Goal: Task Accomplishment & Management: Manage account settings

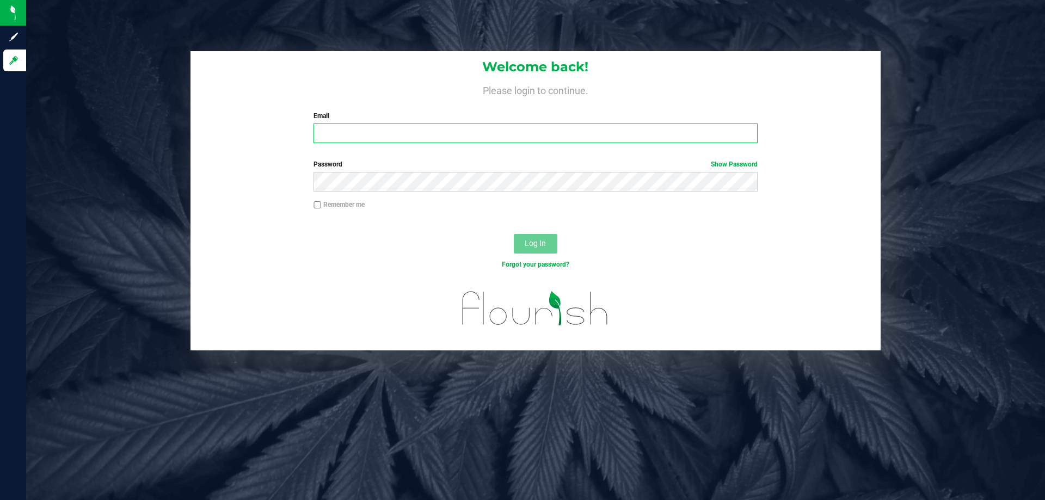
click at [334, 125] on input "Email" at bounding box center [536, 134] width 444 height 20
type input "p"
type input "[EMAIL_ADDRESS][DOMAIN_NAME]"
click at [514, 234] on button "Log In" at bounding box center [536, 244] width 44 height 20
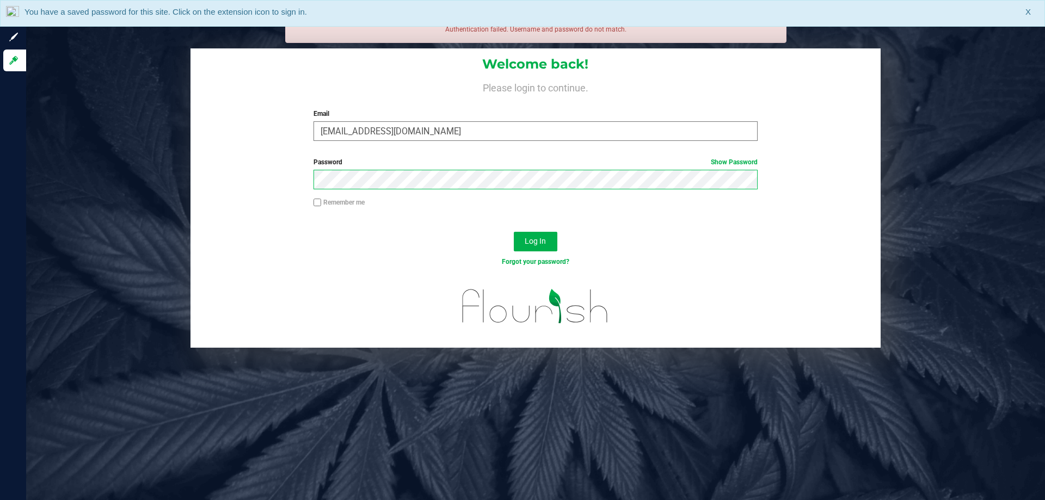
click at [514, 232] on button "Log In" at bounding box center [536, 242] width 44 height 20
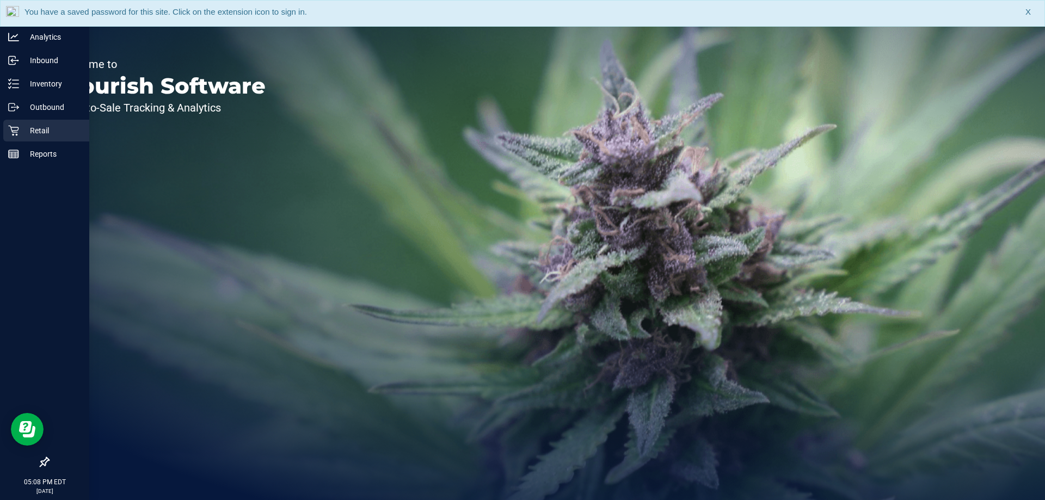
click at [19, 128] on icon at bounding box center [13, 131] width 10 height 10
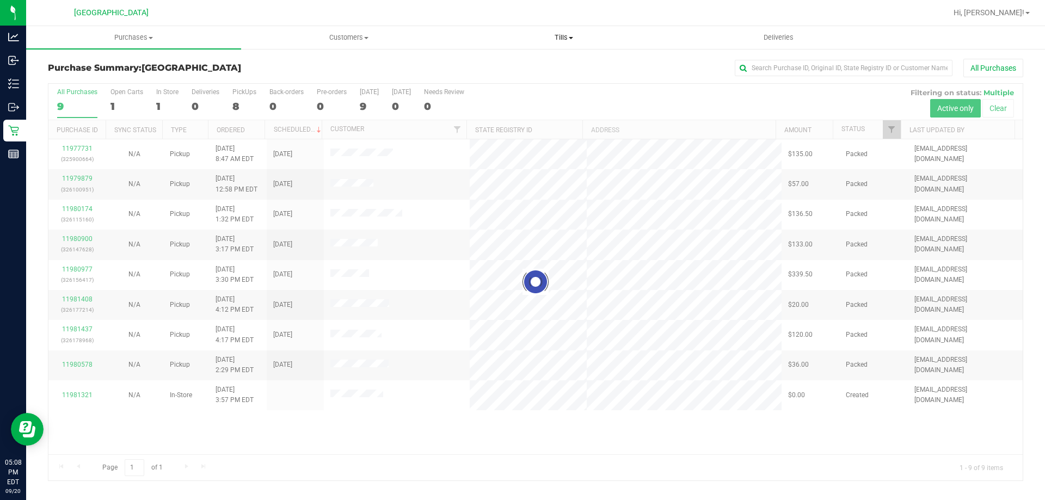
click at [564, 38] on span "Tills" at bounding box center [564, 38] width 214 height 10
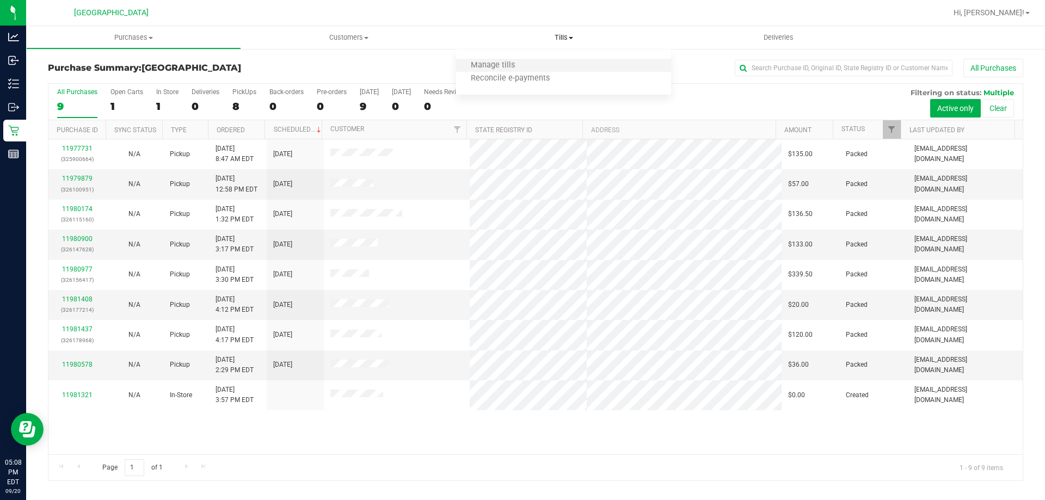
click at [547, 66] on li "Manage tills" at bounding box center [563, 65] width 215 height 13
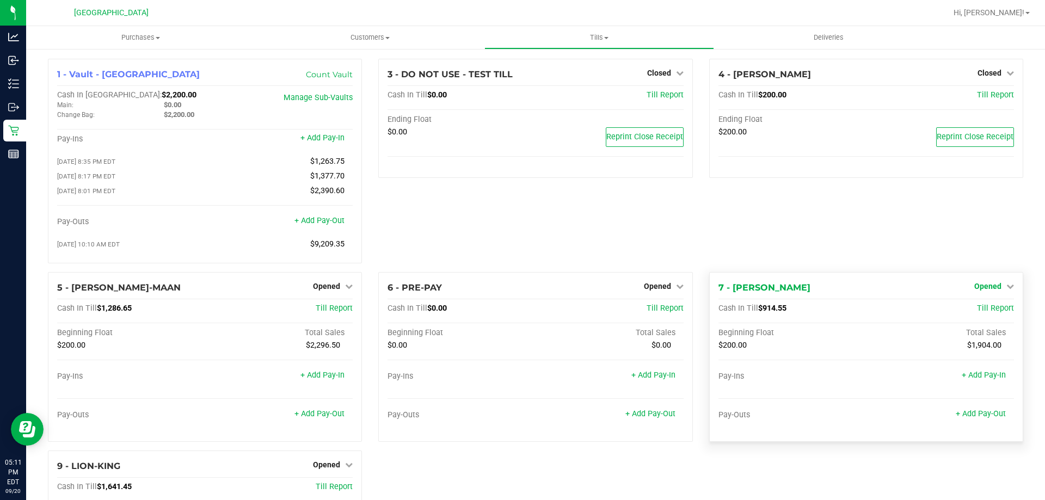
click at [984, 286] on span "Opened" at bounding box center [987, 286] width 27 height 9
click at [977, 313] on link "Close Till" at bounding box center [988, 308] width 29 height 9
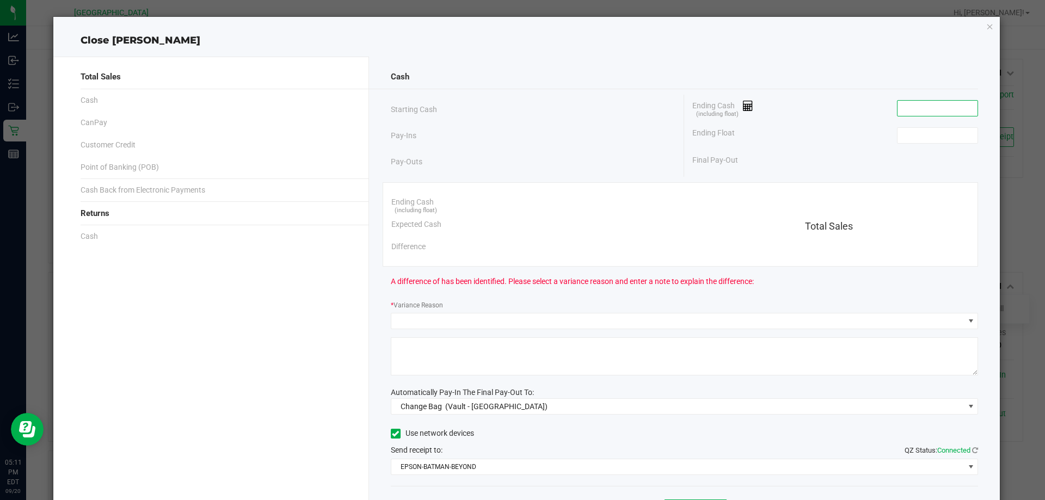
click at [914, 113] on input at bounding box center [938, 108] width 80 height 15
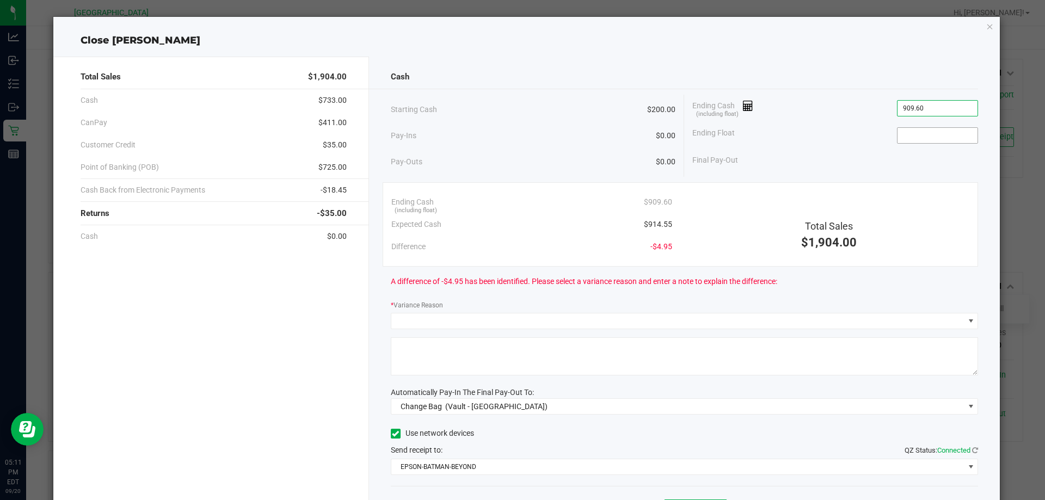
type input "$909.60"
click at [899, 137] on input at bounding box center [938, 135] width 80 height 15
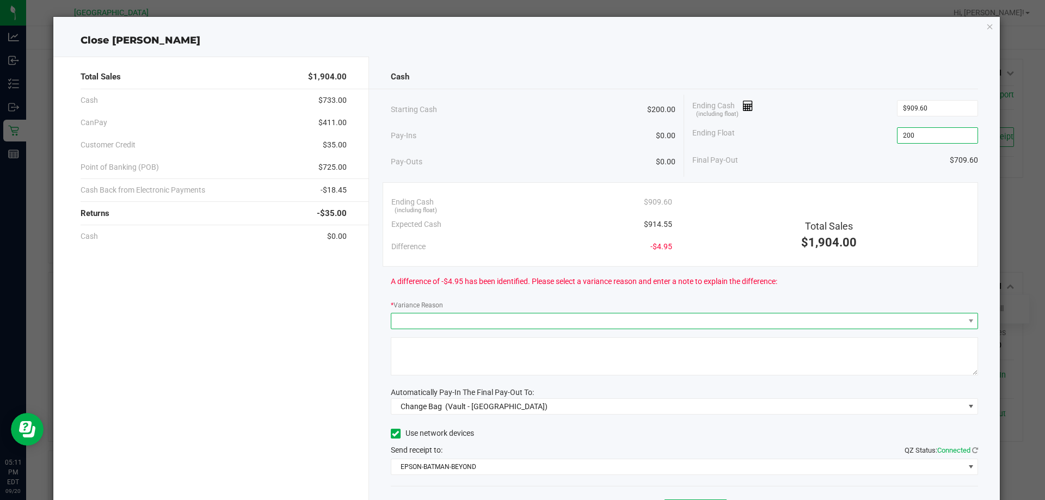
type input "$200.00"
click at [471, 320] on span at bounding box center [677, 321] width 573 height 15
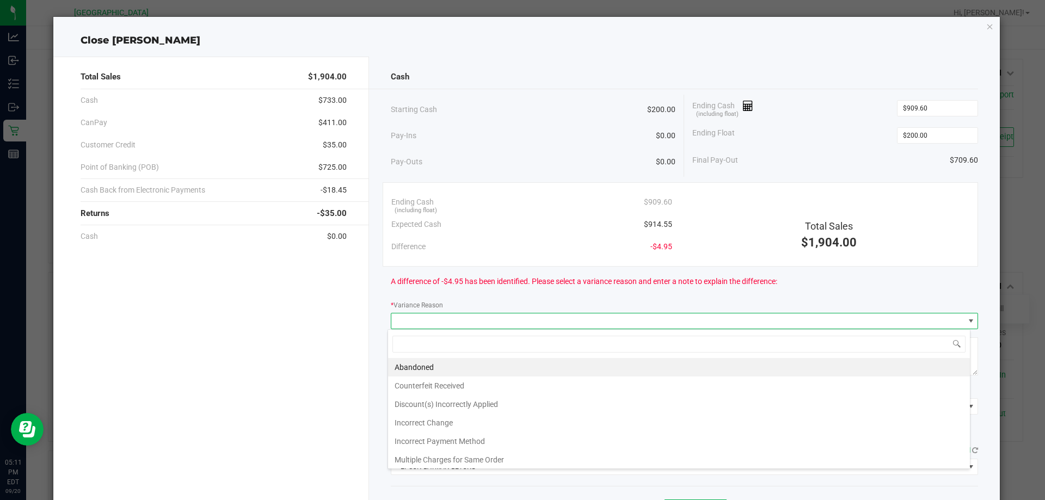
scroll to position [16, 583]
click at [481, 422] on li "Incorrect Change" at bounding box center [679, 423] width 582 height 19
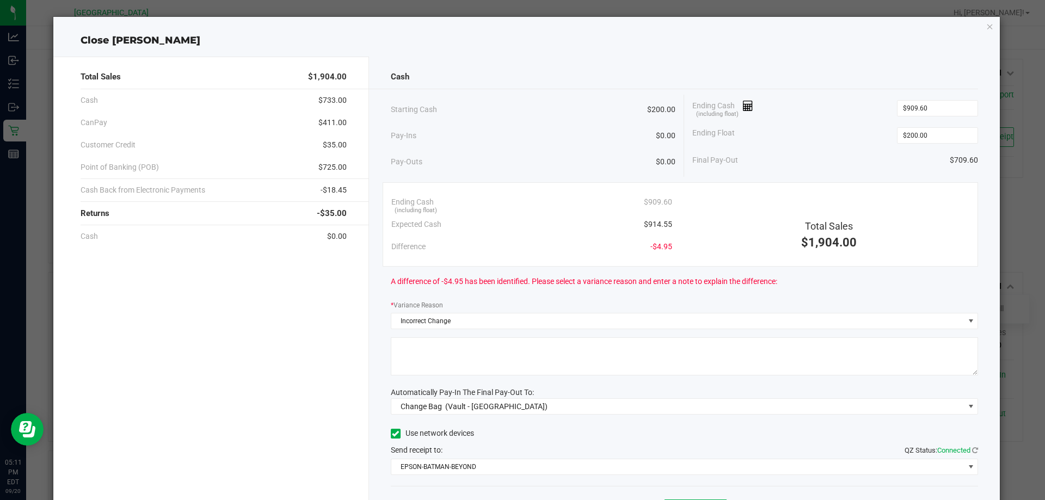
click at [475, 375] on textarea at bounding box center [685, 357] width 588 height 38
type textarea "O"
type textarea "Incorrect Change Given"
click at [467, 404] on span "(Vault - [GEOGRAPHIC_DATA])" at bounding box center [496, 406] width 102 height 9
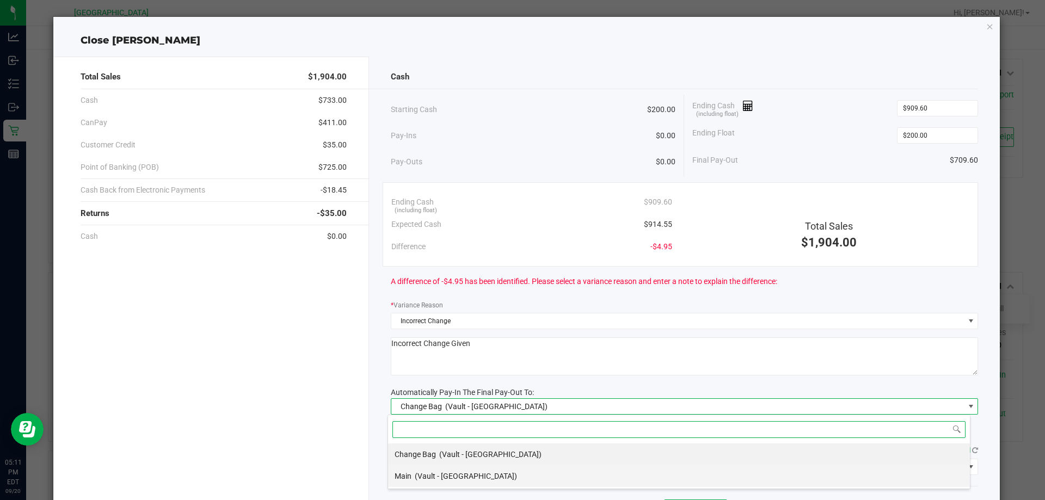
click at [463, 472] on span "(Vault - [GEOGRAPHIC_DATA])" at bounding box center [466, 476] width 102 height 9
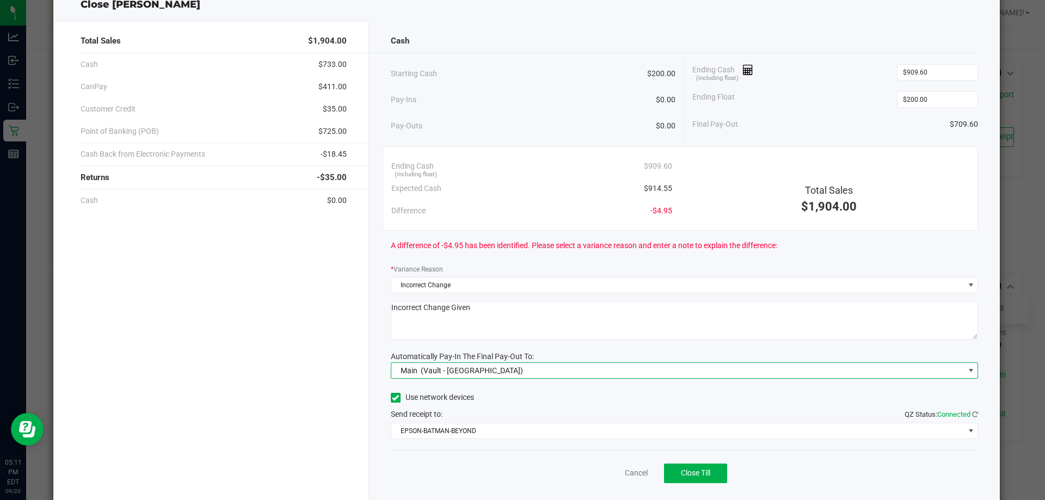
scroll to position [54, 0]
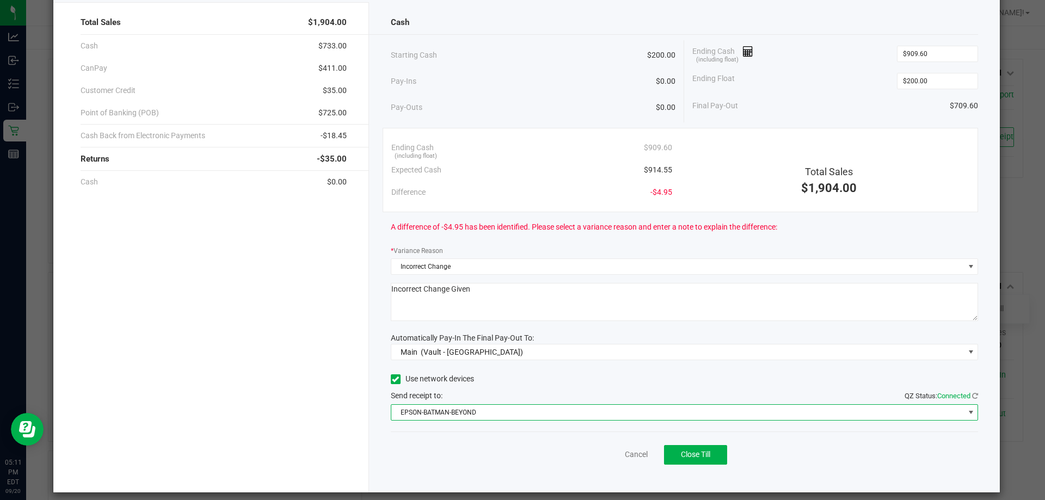
click at [464, 415] on span "EPSON-BATMAN-BEYOND" at bounding box center [677, 412] width 573 height 15
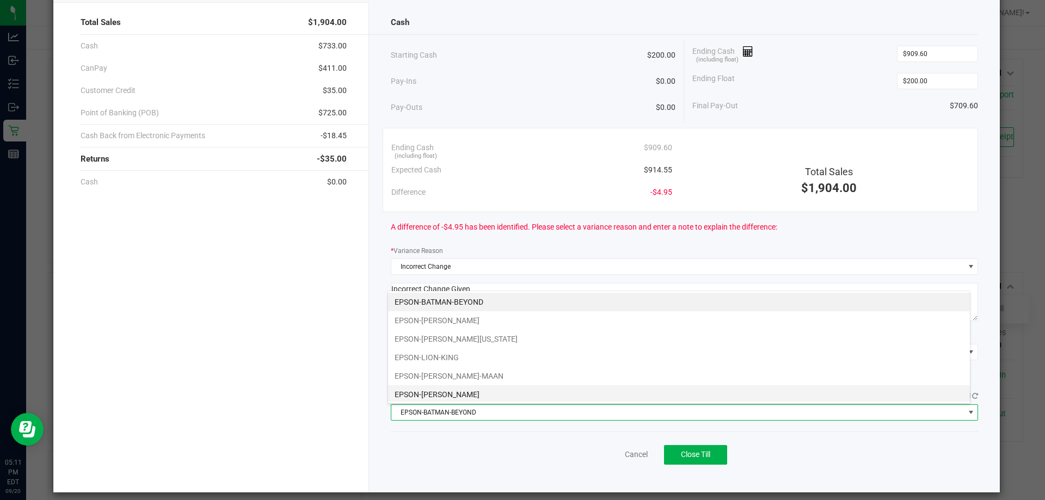
scroll to position [16, 583]
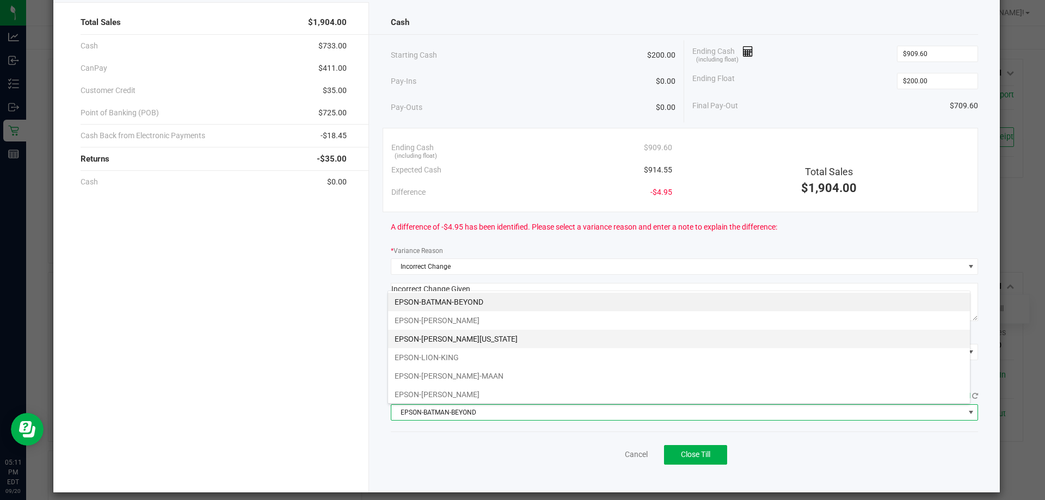
click at [458, 340] on li "EPSON-[PERSON_NAME][US_STATE]" at bounding box center [679, 339] width 582 height 19
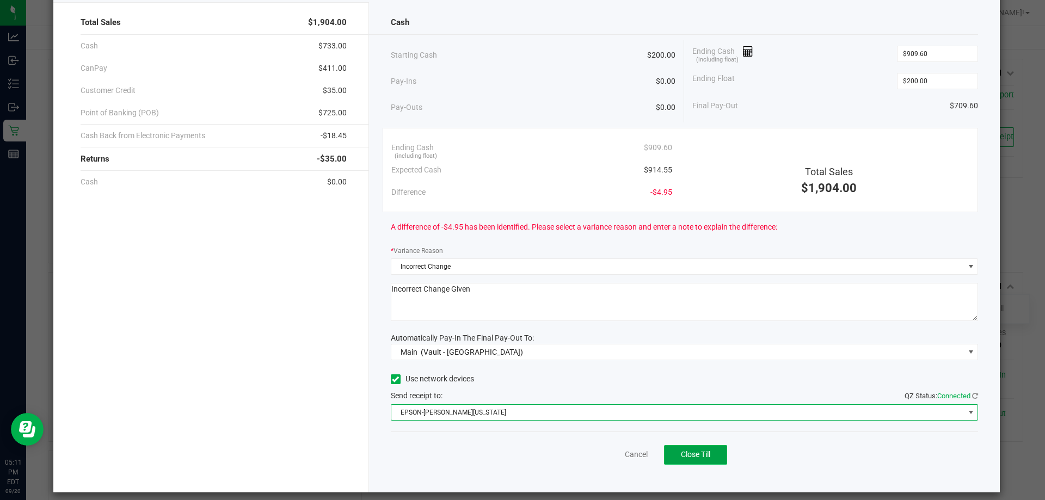
click at [695, 455] on span "Close Till" at bounding box center [695, 454] width 29 height 9
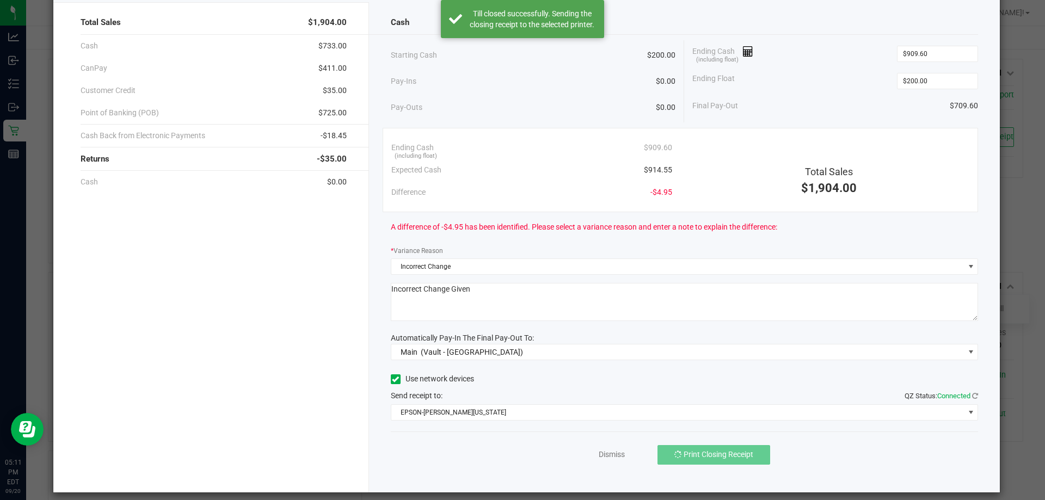
drag, startPoint x: 387, startPoint y: 224, endPoint x: 798, endPoint y: 224, distance: 411.0
click at [798, 224] on div "Cash Starting Cash $200.00 Pay-Ins $0.00 Pay-Outs $0.00 Ending Cash (including …" at bounding box center [685, 247] width 632 height 491
click at [798, 224] on div "A difference of -$4.95 has been identified. Please select a variance reason and…" at bounding box center [685, 227] width 588 height 30
click at [603, 456] on link "Dismiss" at bounding box center [612, 454] width 26 height 11
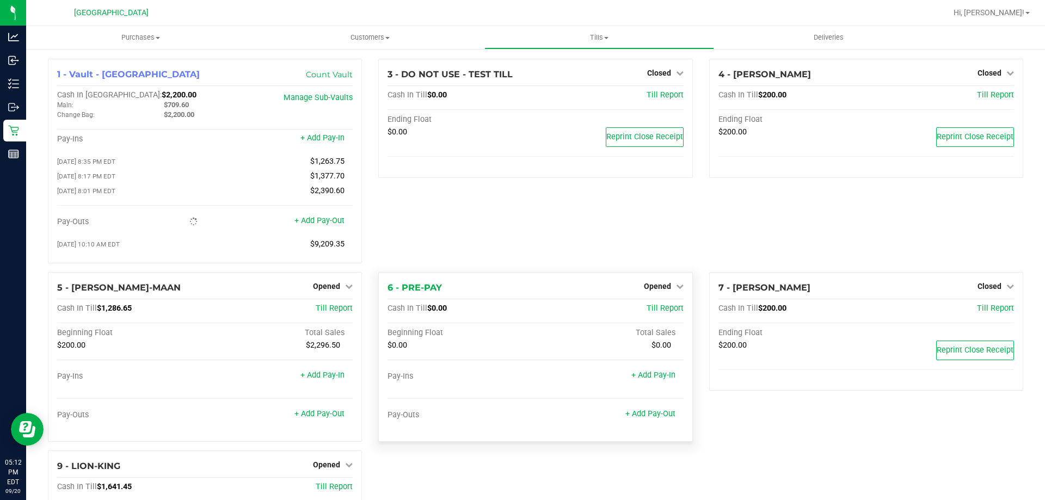
drag, startPoint x: 384, startPoint y: 290, endPoint x: 450, endPoint y: 289, distance: 66.4
click at [450, 289] on div "6 - PRE-PAY Opened Close Till Cash In Till $0.00 Till Report Beginning Float To…" at bounding box center [535, 357] width 314 height 170
click at [450, 289] on div "6 - PRE-PAY Opened Close Till" at bounding box center [536, 287] width 296 height 13
drag, startPoint x: 449, startPoint y: 291, endPoint x: 371, endPoint y: 293, distance: 78.4
click at [371, 293] on div "6 - PRE-PAY Opened Close Till Cash In Till $0.00 Till Report Beginning Float To…" at bounding box center [535, 361] width 330 height 179
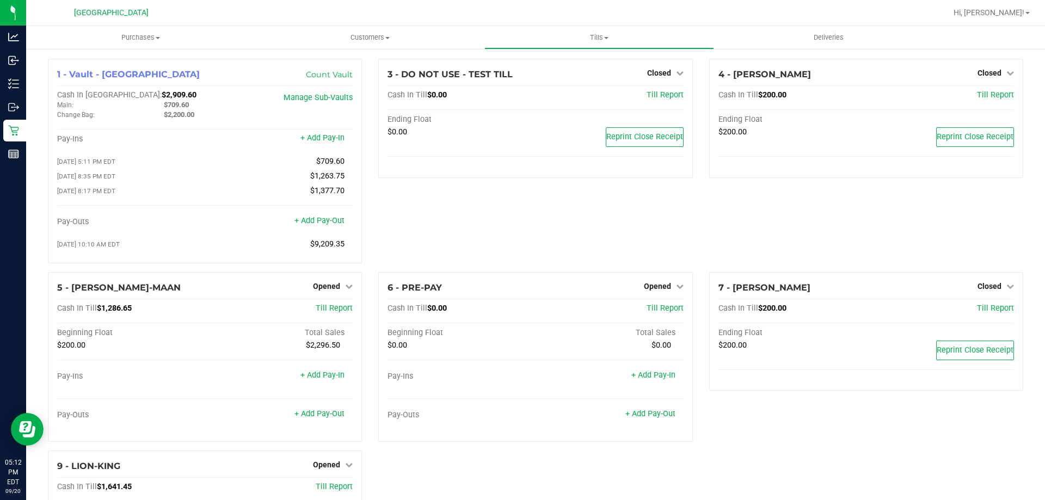
click at [371, 293] on div "6 - PRE-PAY Opened Close Till Cash In Till $0.00 Till Report Beginning Float To…" at bounding box center [535, 361] width 330 height 179
drag, startPoint x: 376, startPoint y: 293, endPoint x: 459, endPoint y: 288, distance: 83.5
click at [459, 288] on div "6 - PRE-PAY Opened Close Till Cash In Till $0.00 Till Report Beginning Float To…" at bounding box center [535, 357] width 314 height 170
click at [459, 288] on div "6 - PRE-PAY Opened Close Till" at bounding box center [536, 287] width 296 height 13
